Goal: Task Accomplishment & Management: Complete application form

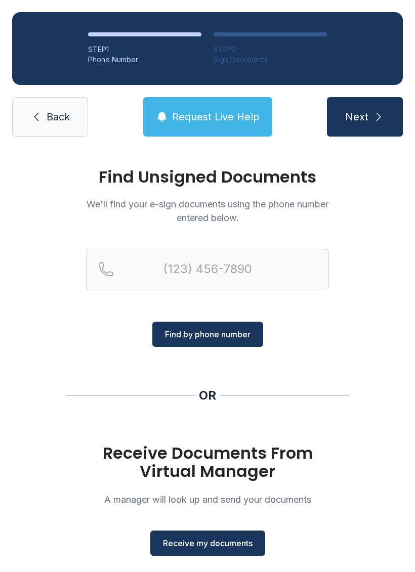
click at [206, 553] on button "Receive my documents" at bounding box center [207, 543] width 115 height 25
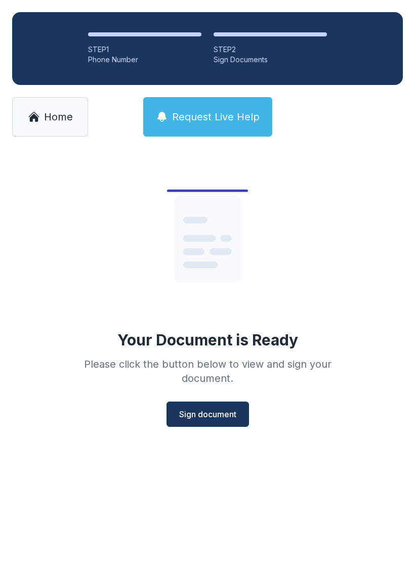
click at [225, 415] on span "Sign document" at bounding box center [207, 414] width 57 height 12
click at [203, 418] on span "Sign document" at bounding box center [207, 414] width 57 height 12
click at [39, 115] on icon at bounding box center [34, 117] width 12 height 12
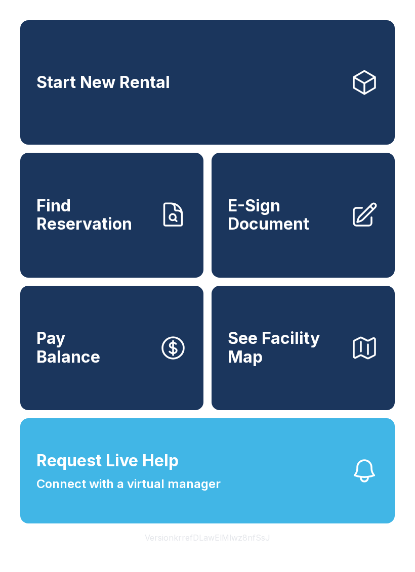
click at [286, 224] on span "E-Sign Document" at bounding box center [285, 215] width 114 height 37
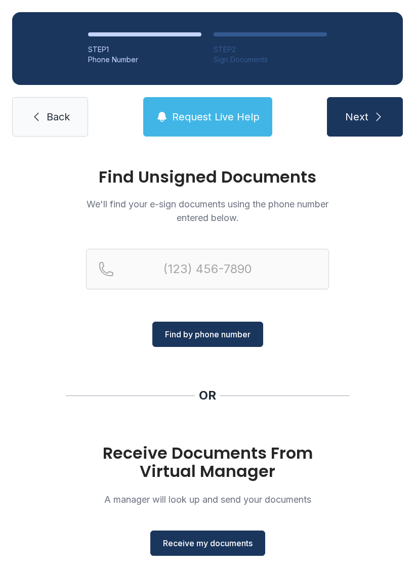
click at [203, 546] on span "Receive my documents" at bounding box center [208, 543] width 90 height 12
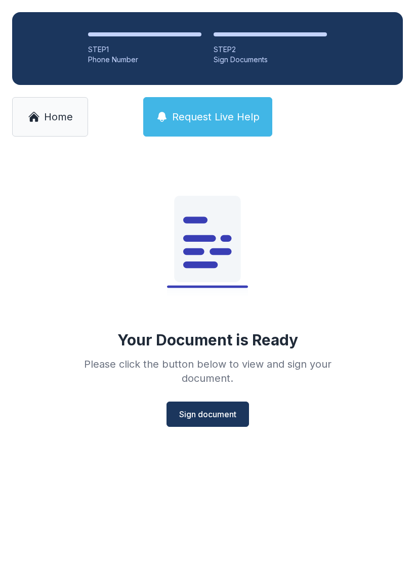
click at [195, 451] on div "Your Document is Ready Please click the button below to view and sign your docu…" at bounding box center [207, 308] width 415 height 319
click at [213, 421] on button "Sign document" at bounding box center [207, 414] width 82 height 25
click at [38, 116] on icon at bounding box center [34, 117] width 12 height 12
